Goal: Entertainment & Leisure: Consume media (video, audio)

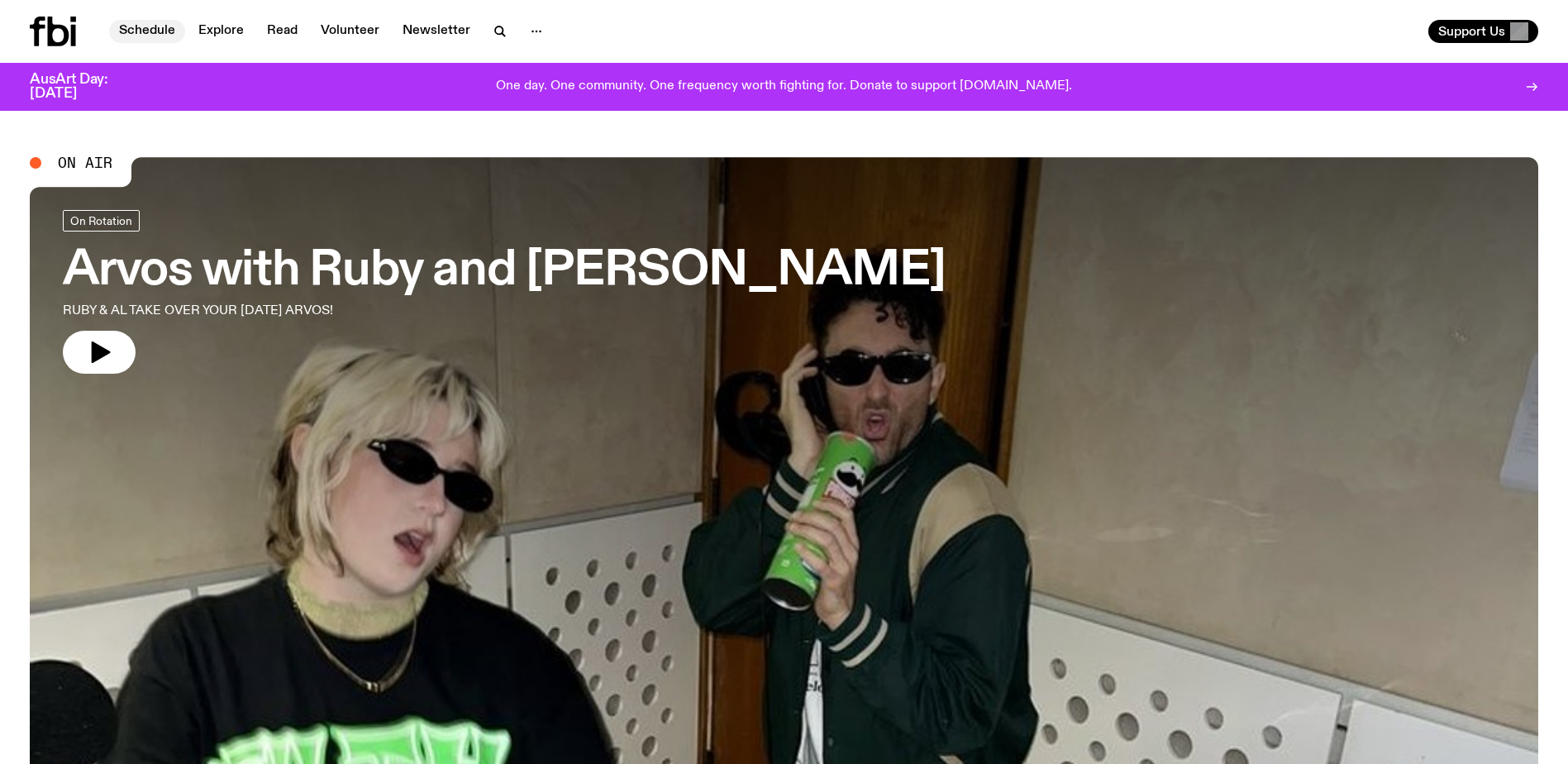
click at [154, 34] on link "Schedule" at bounding box center [146, 31] width 76 height 23
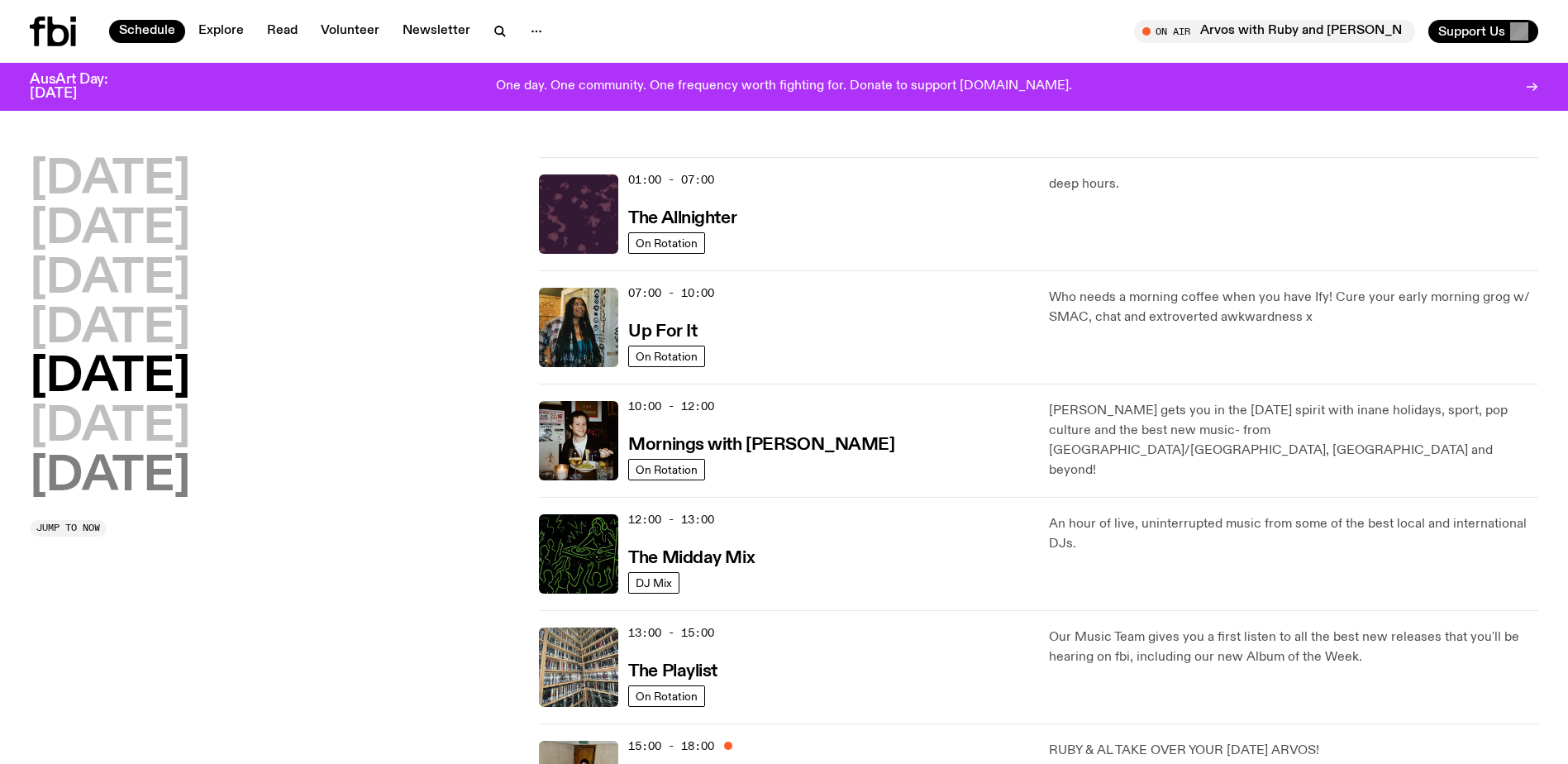
click at [131, 487] on h2 "[DATE]" at bounding box center [110, 476] width 160 height 46
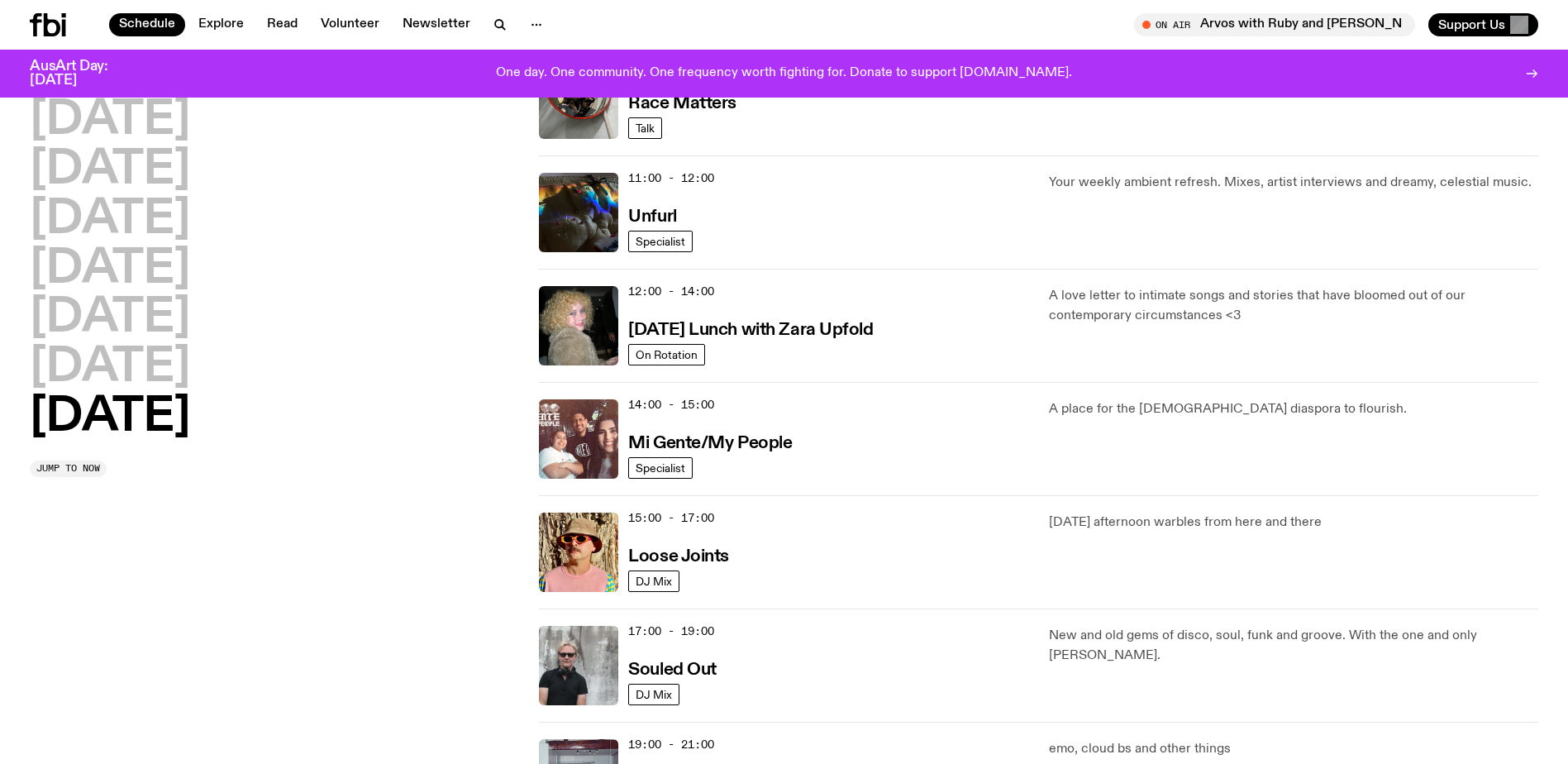
scroll to position [790, 0]
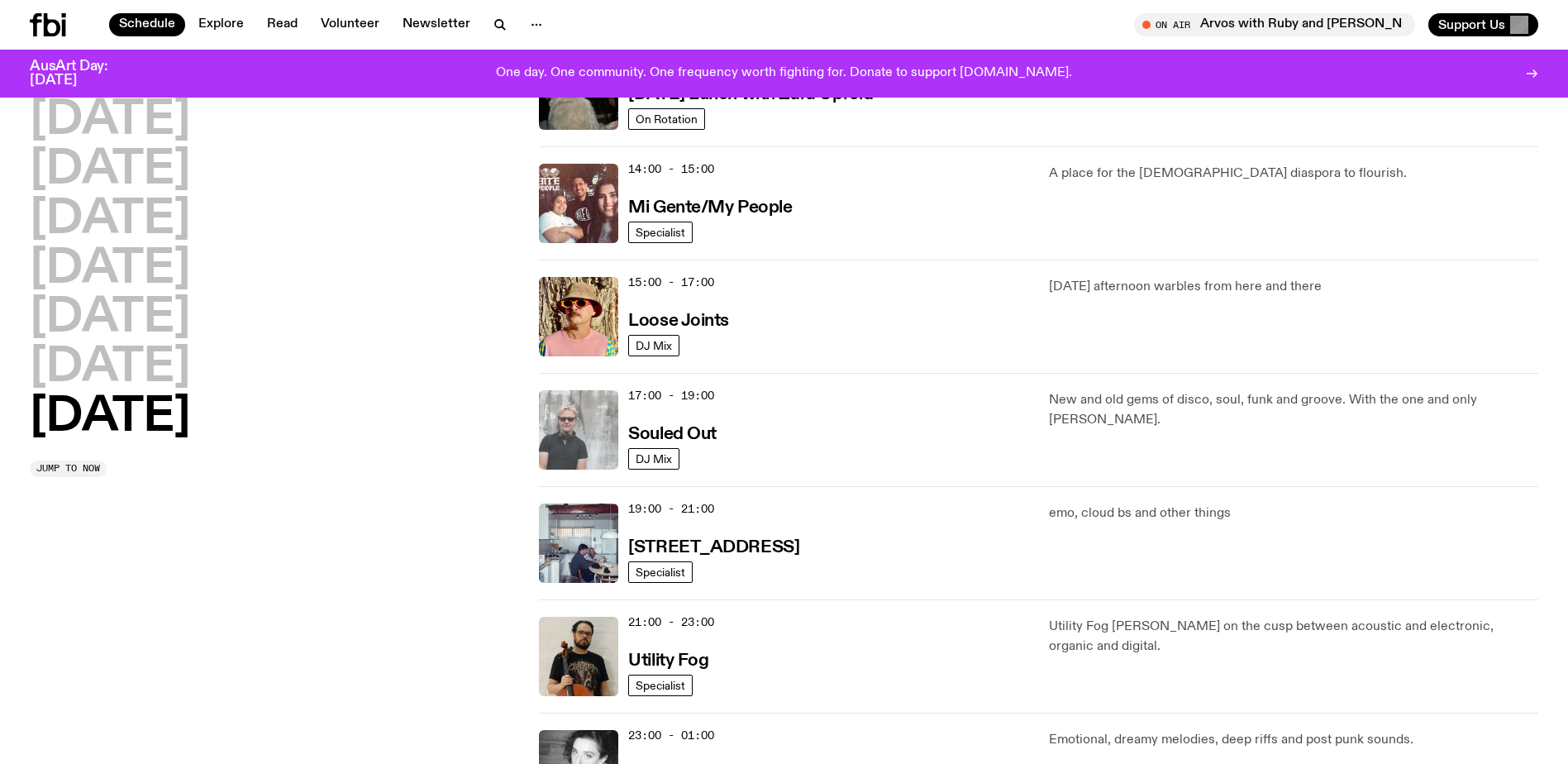
click at [563, 442] on img at bounding box center [579, 429] width 80 height 80
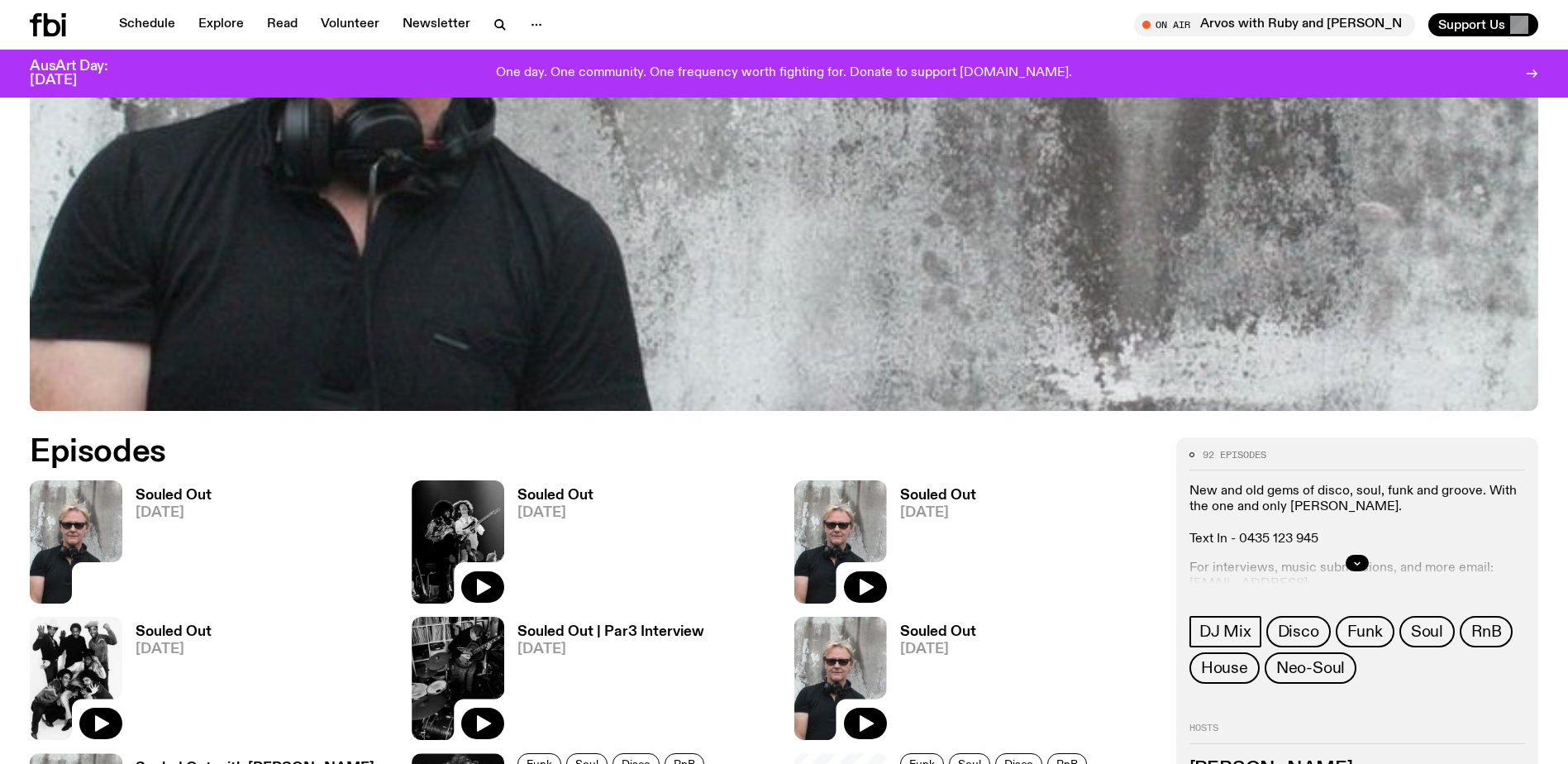
scroll to position [817, 0]
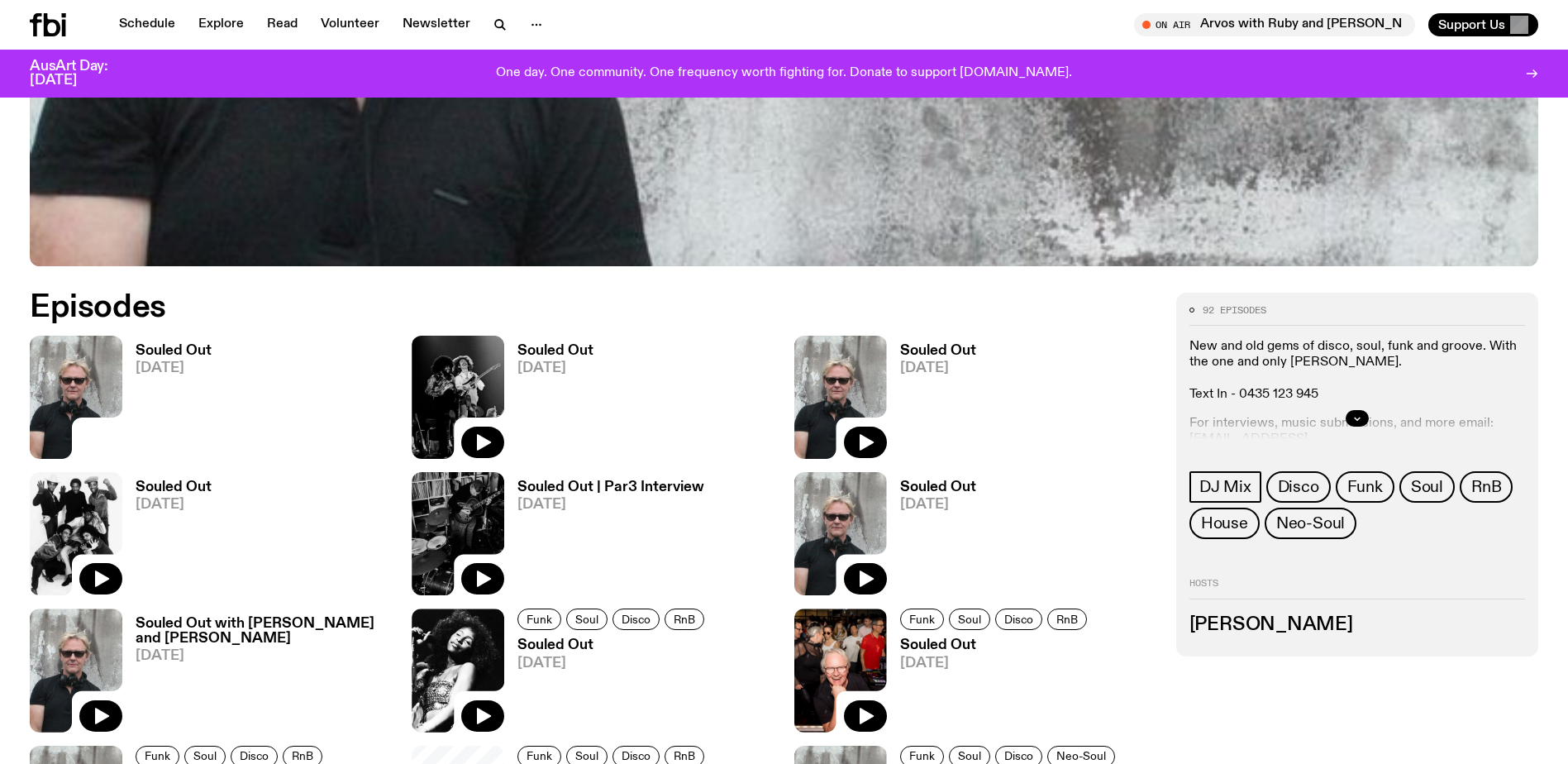
click at [100, 381] on img at bounding box center [76, 397] width 93 height 123
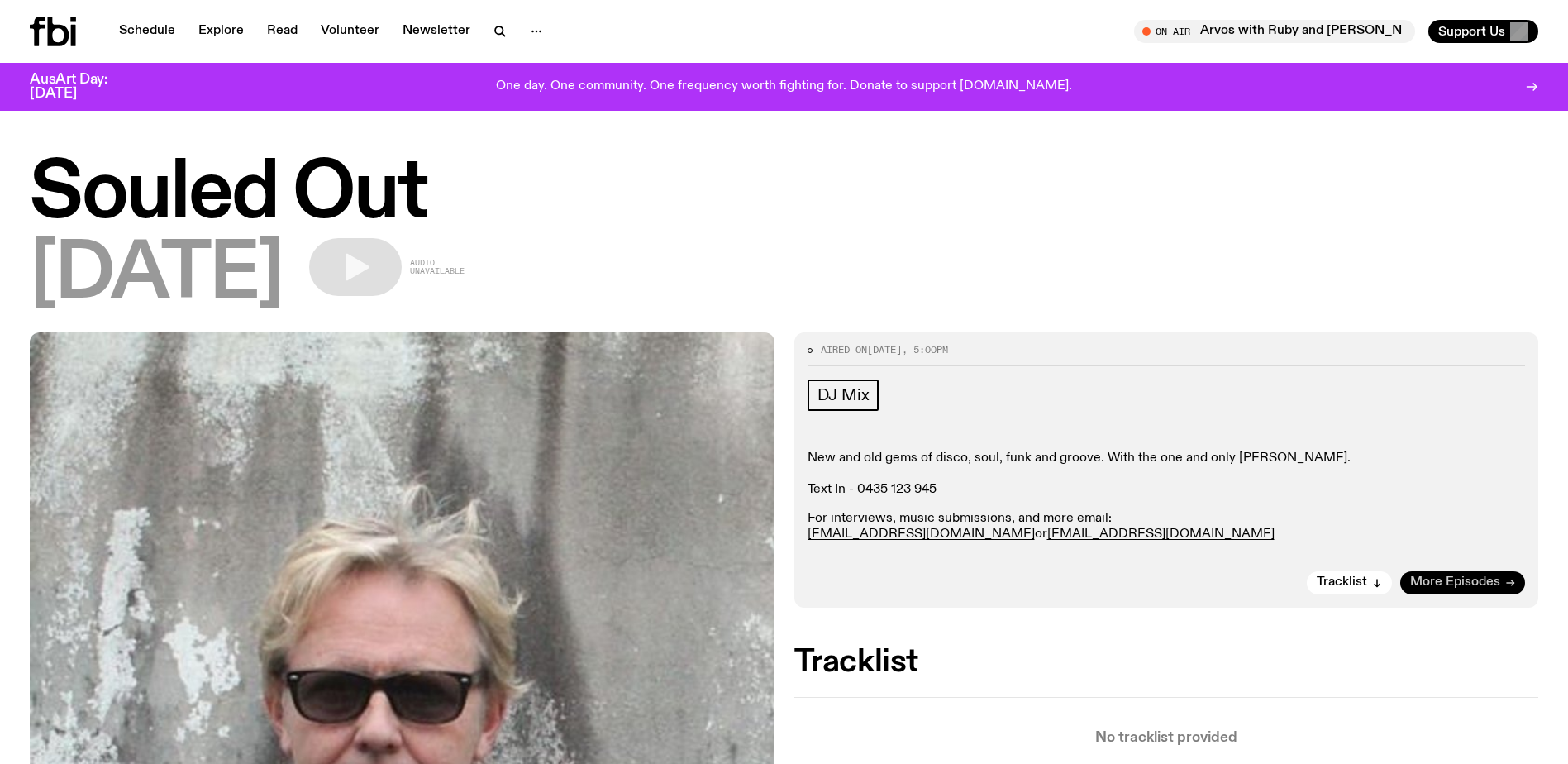
click at [1459, 591] on link "More Episodes" at bounding box center [1462, 582] width 125 height 23
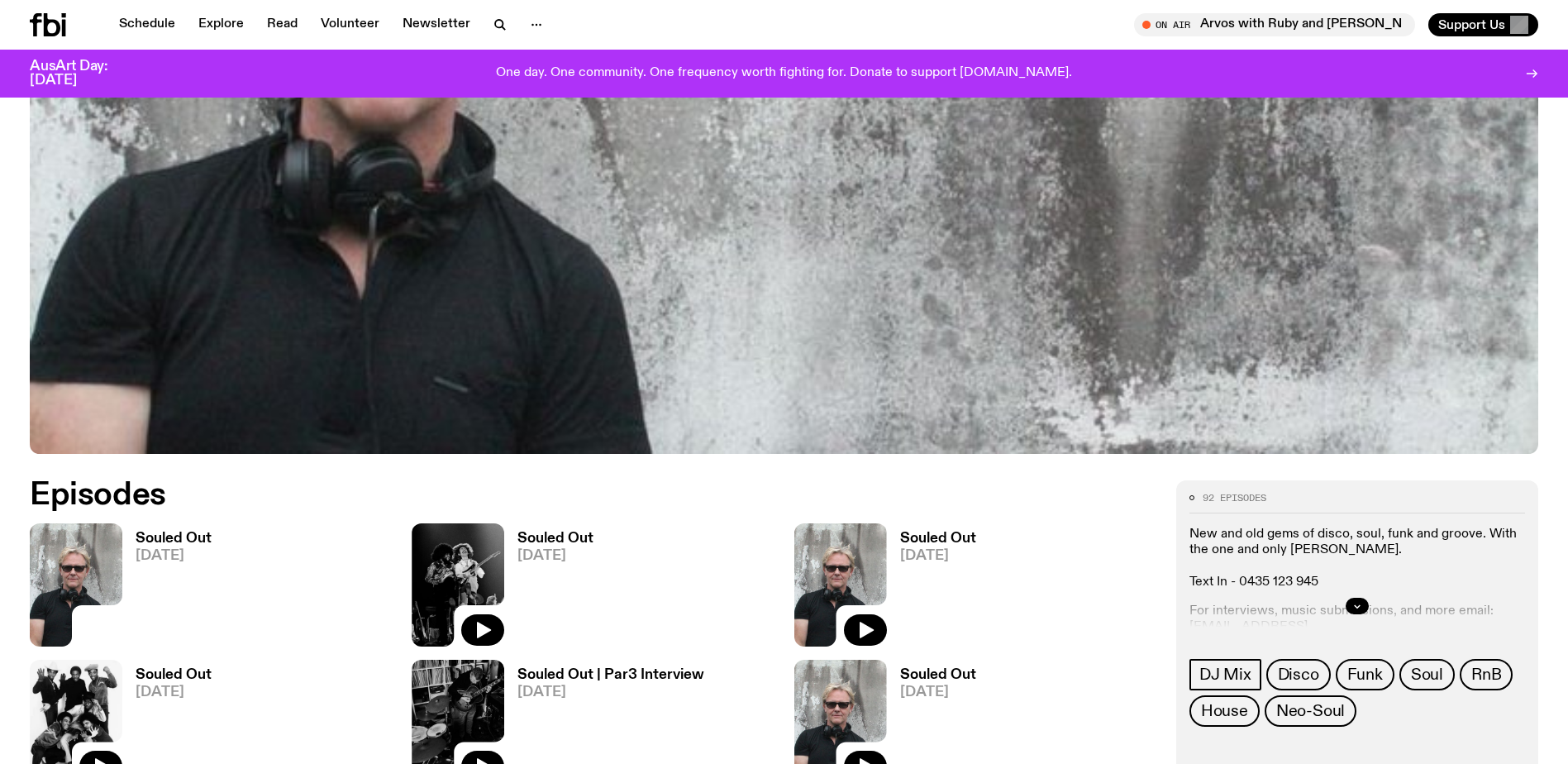
scroll to position [981, 0]
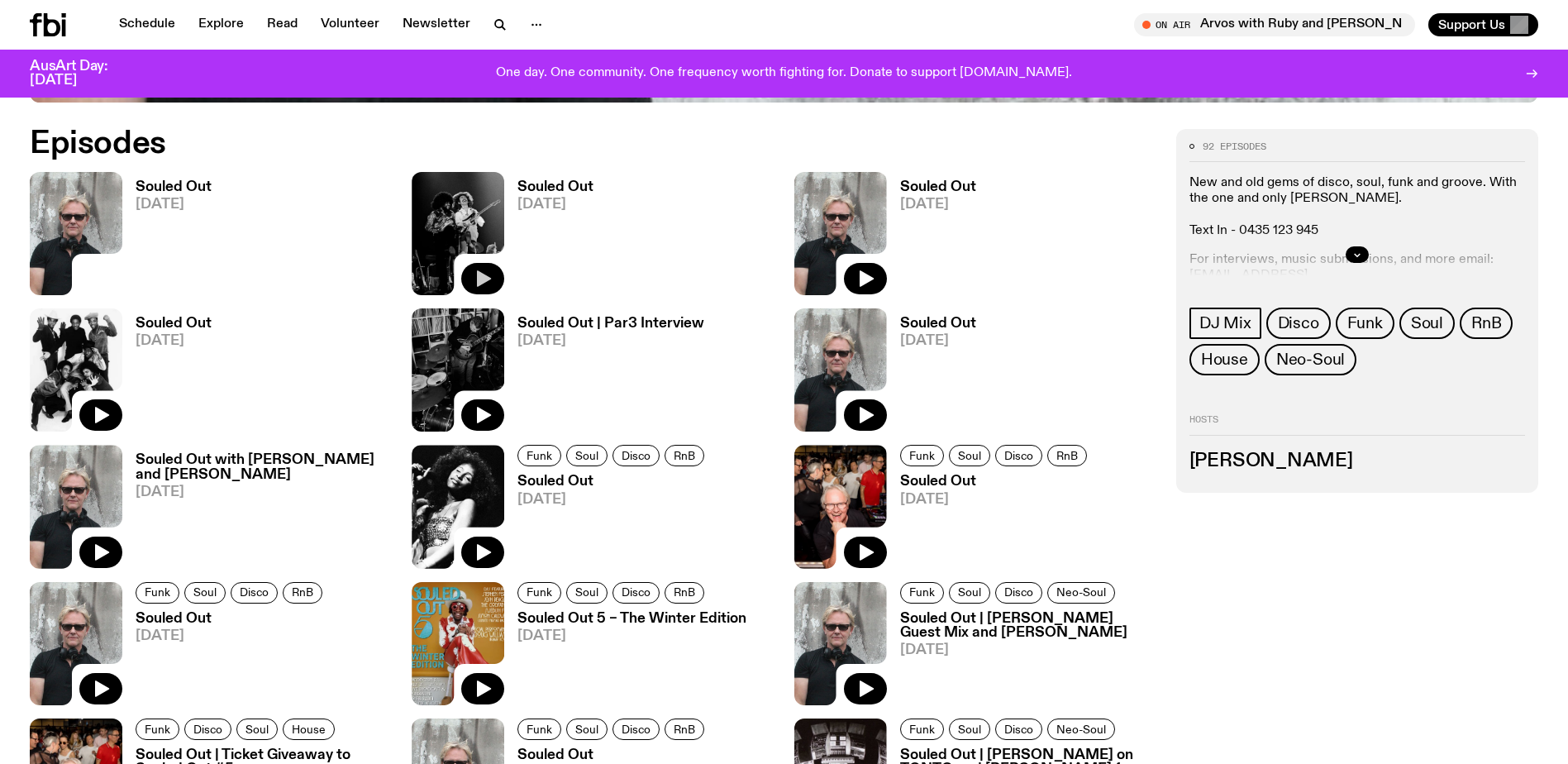
click at [481, 277] on icon "button" at bounding box center [484, 278] width 14 height 17
